Goal: Information Seeking & Learning: Learn about a topic

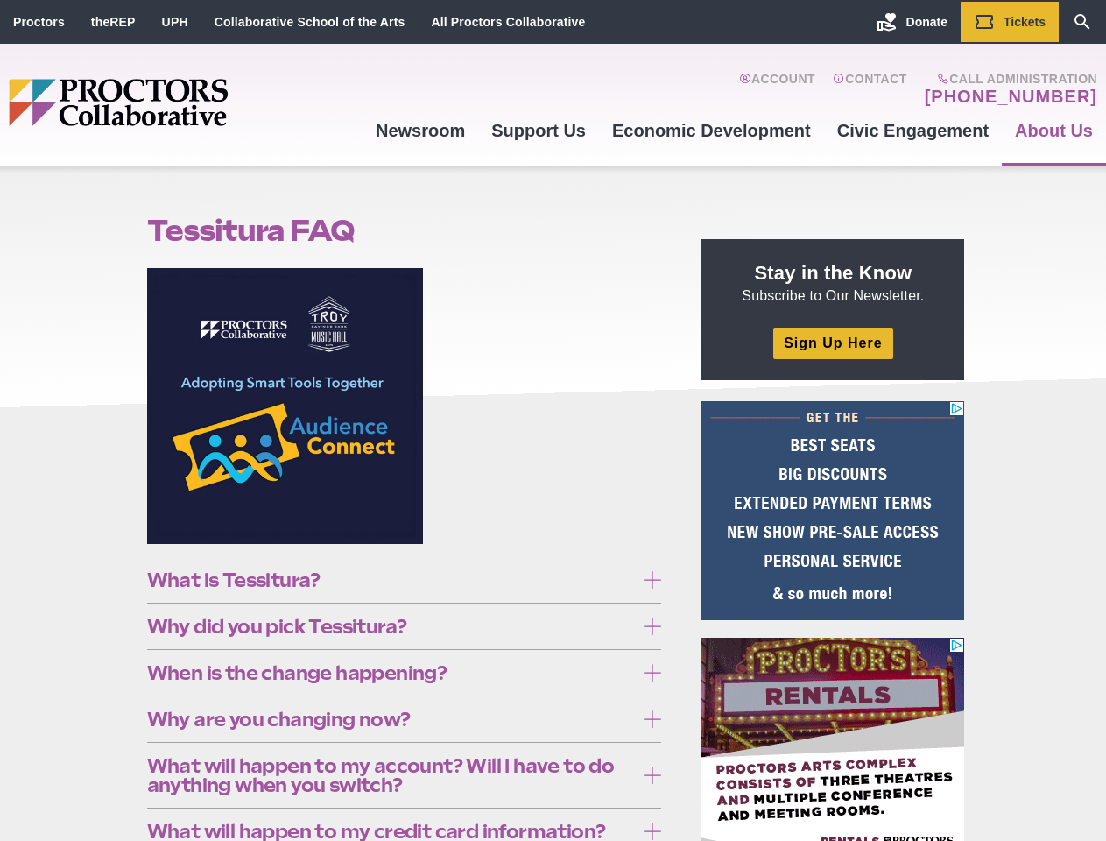
click at [553, 420] on figure at bounding box center [404, 412] width 515 height 289
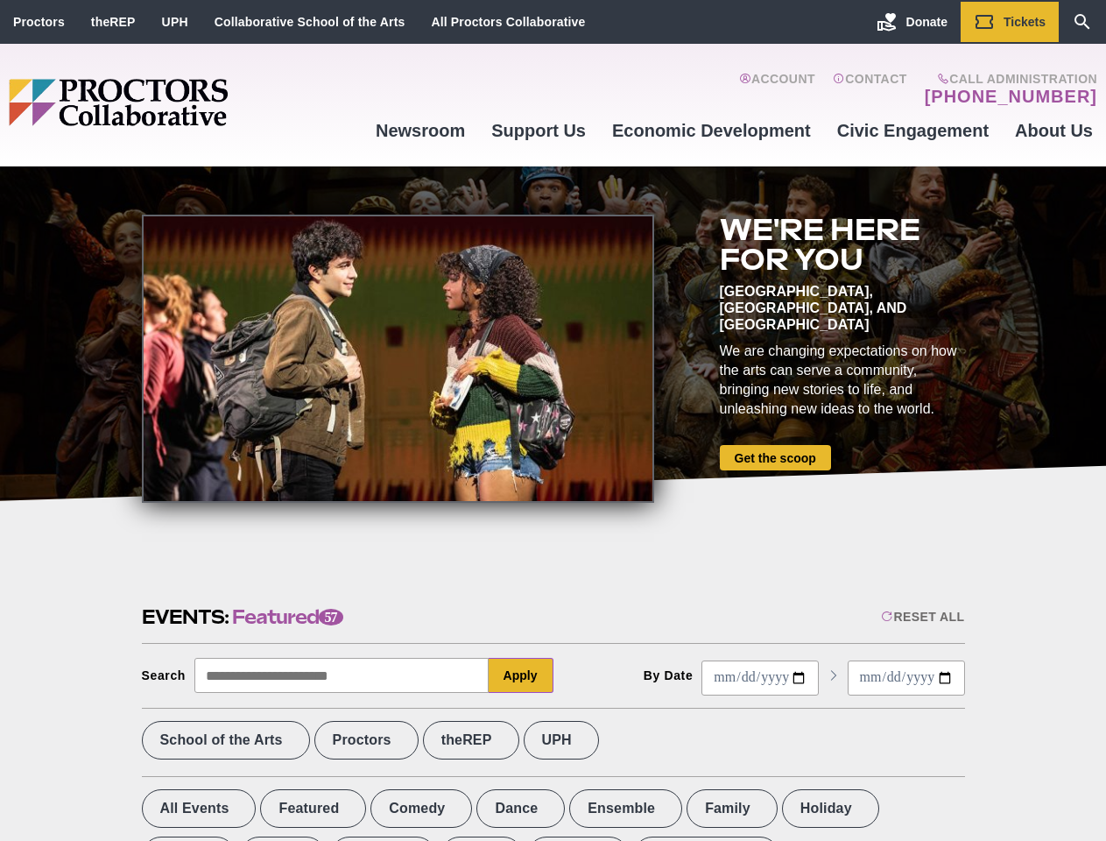
click at [553, 420] on div at bounding box center [398, 359] width 512 height 288
click at [921, 617] on div "Reset All" at bounding box center [922, 617] width 83 height 14
click at [521, 675] on button "Apply" at bounding box center [521, 675] width 65 height 35
